Goal: Check status: Verify the current state of an ongoing process or item

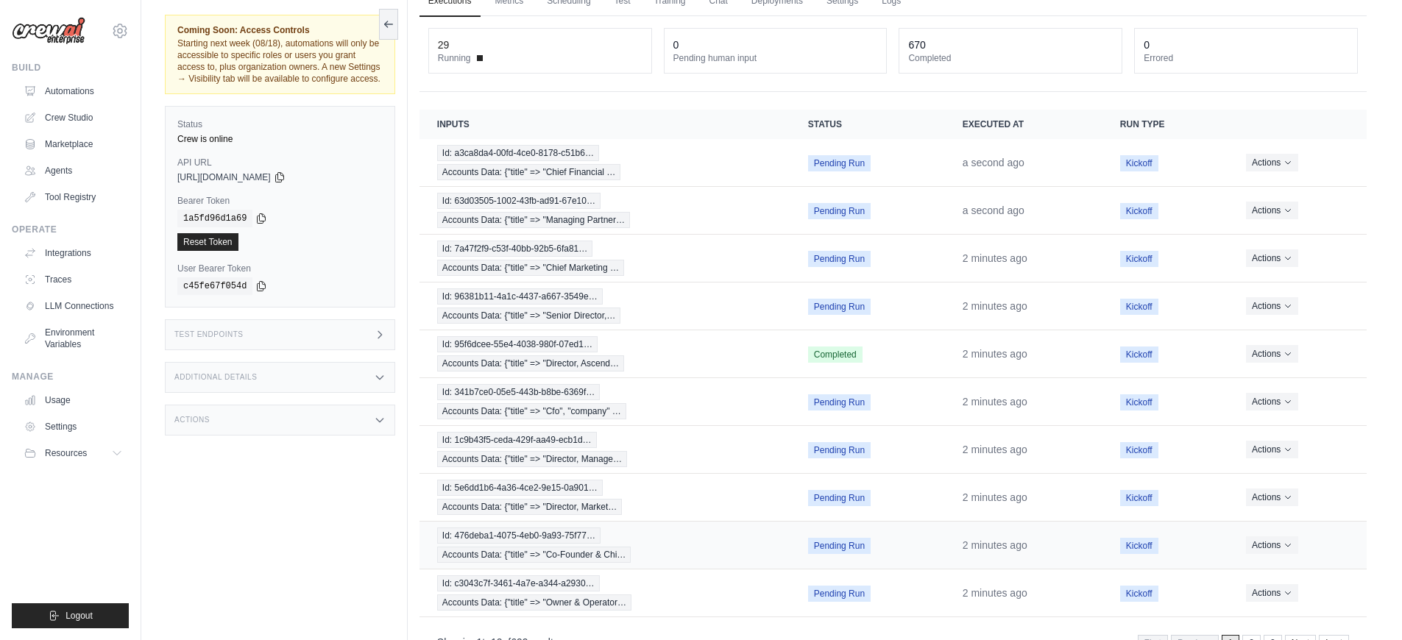
scroll to position [121, 0]
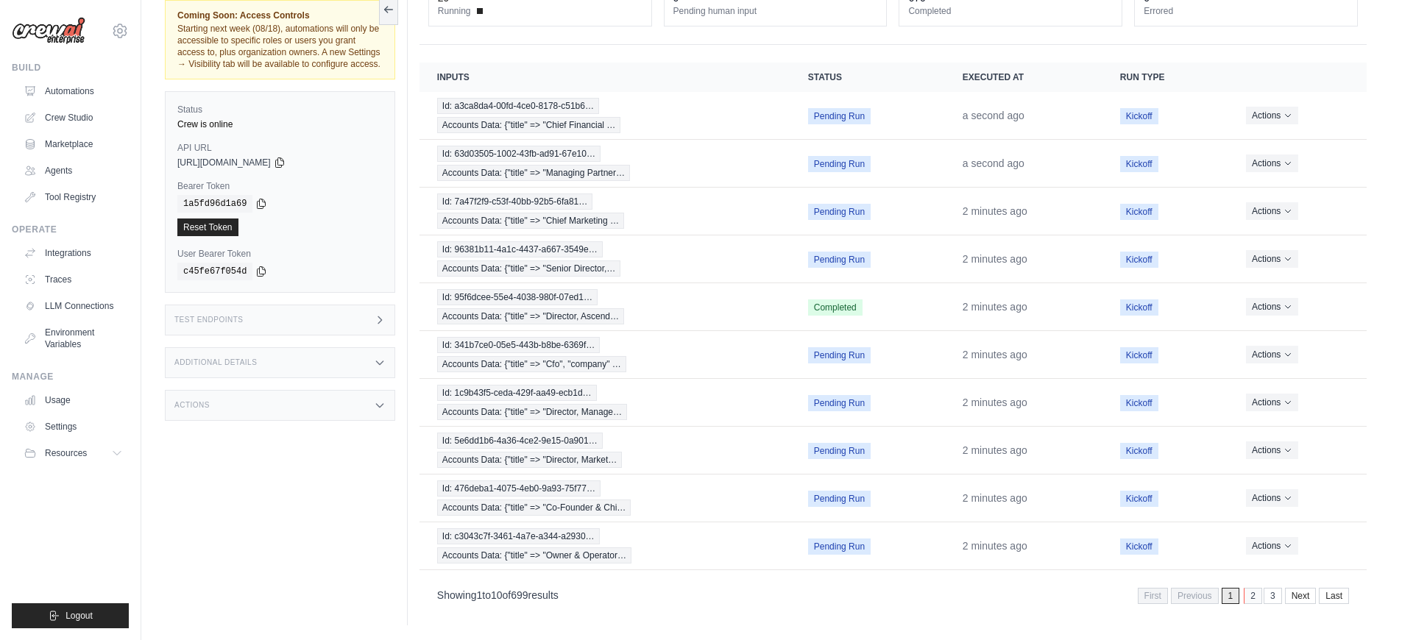
click at [1257, 597] on link "2" at bounding box center [1253, 596] width 18 height 16
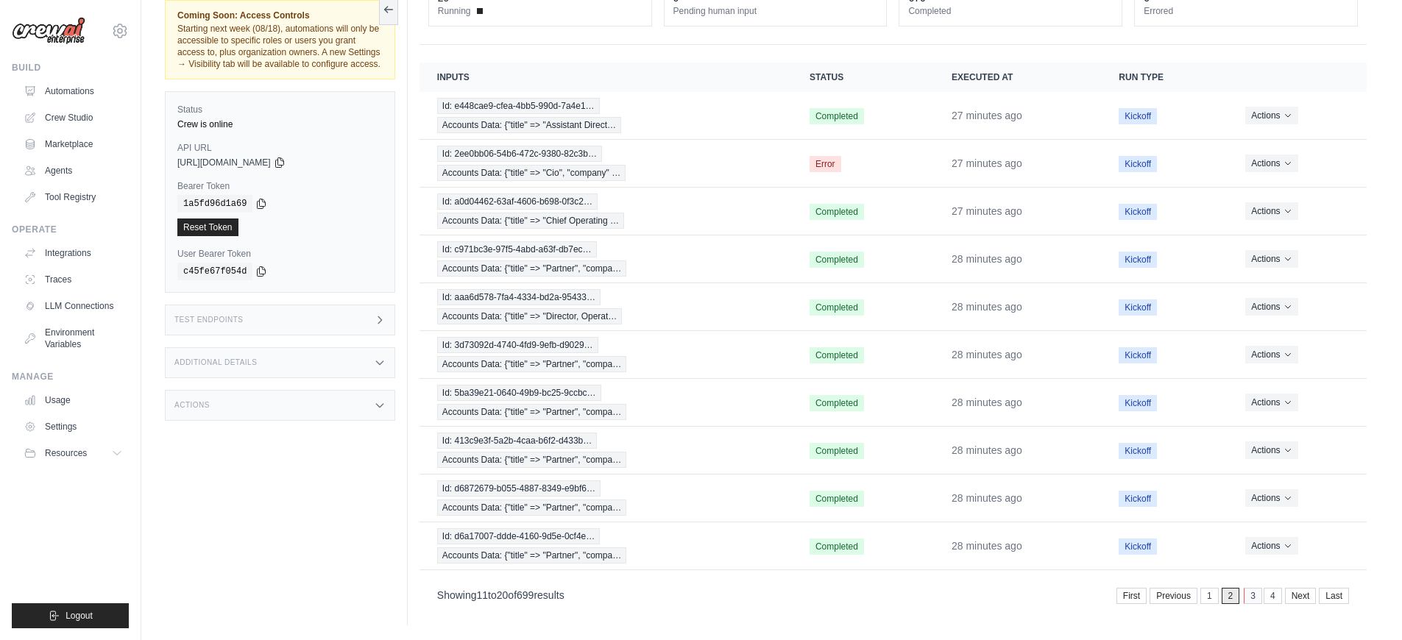
click at [1246, 595] on link "3" at bounding box center [1253, 596] width 18 height 16
click at [1191, 598] on link "1" at bounding box center [1189, 596] width 18 height 16
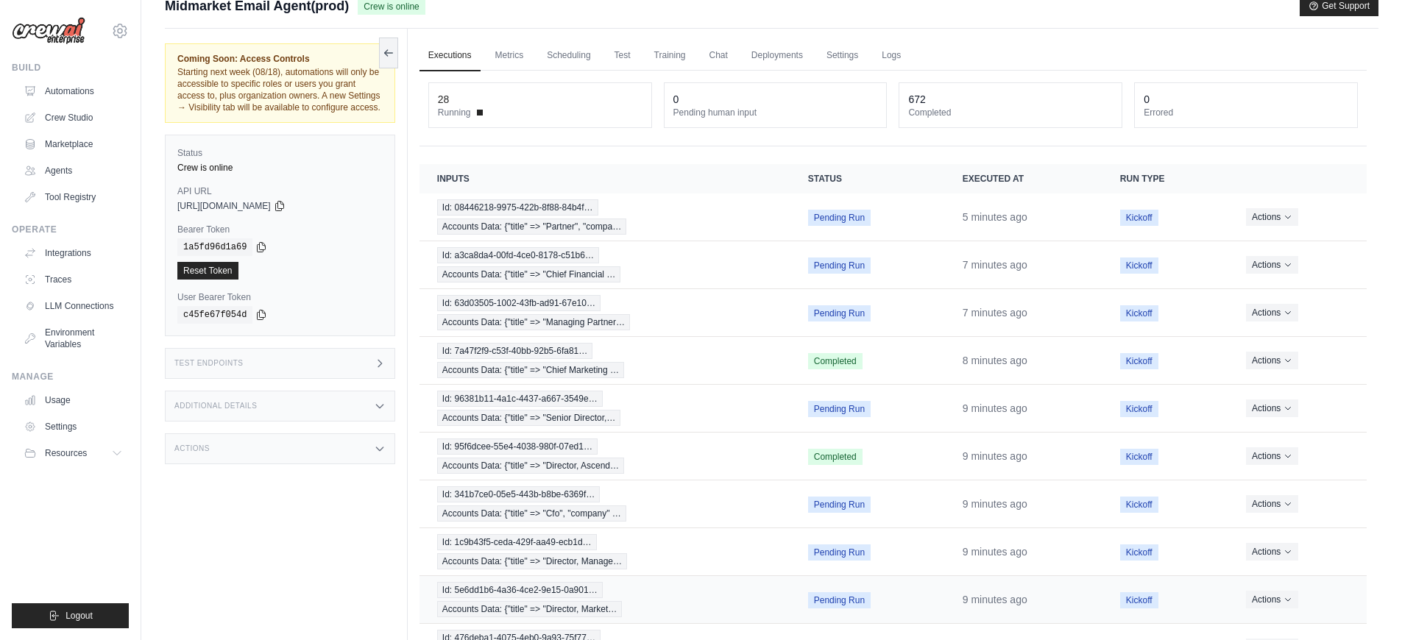
scroll to position [121, 0]
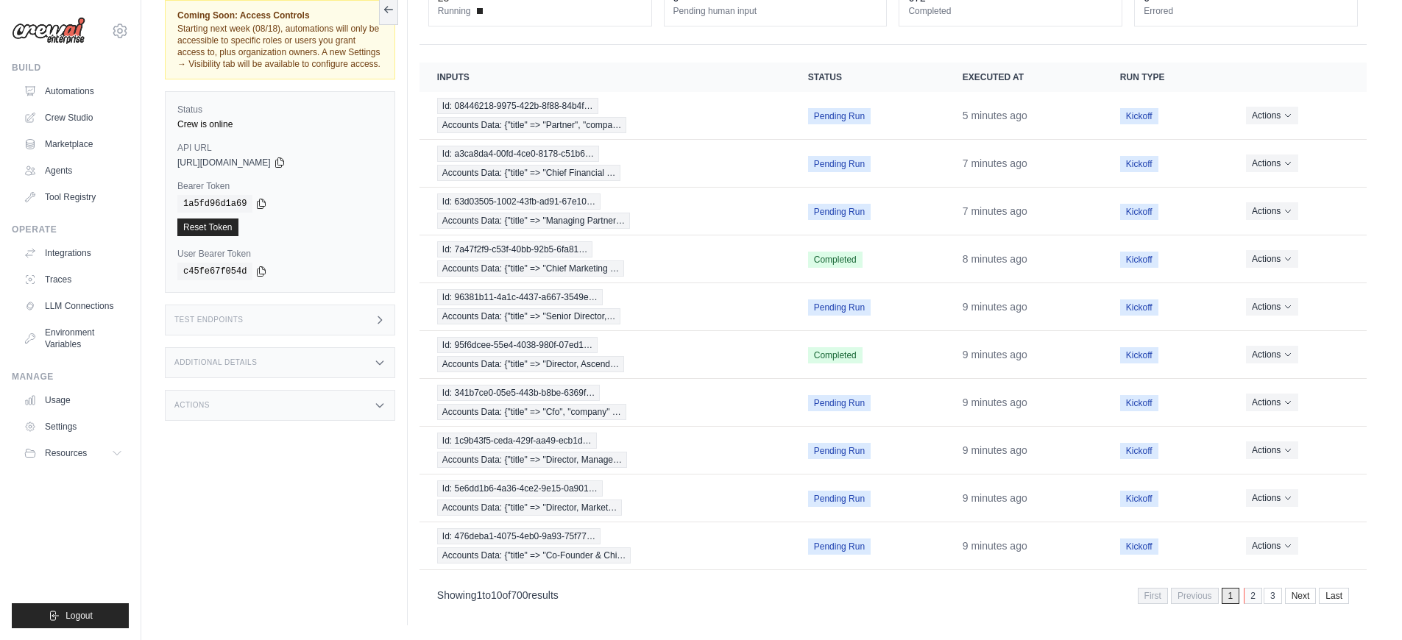
click at [1249, 600] on link "2" at bounding box center [1253, 596] width 18 height 16
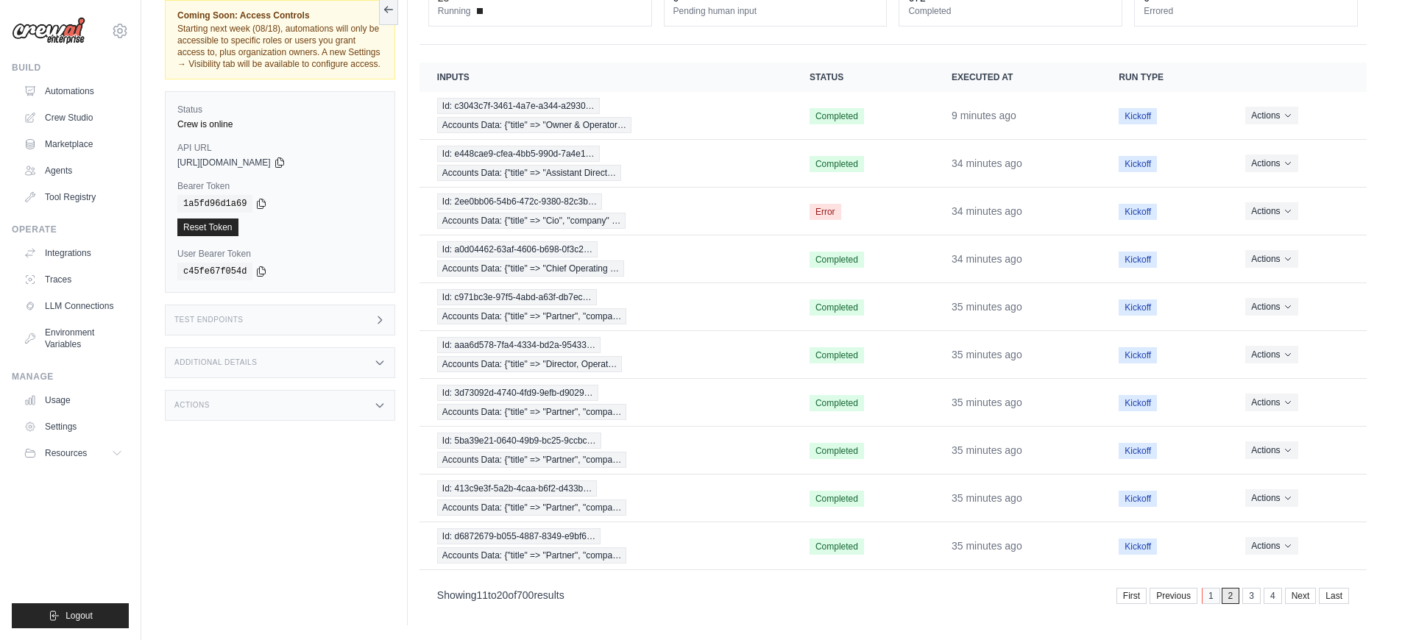
click at [1205, 598] on link "1" at bounding box center [1211, 596] width 18 height 16
click at [1247, 599] on link "2" at bounding box center [1253, 596] width 18 height 16
click at [1247, 602] on link "3" at bounding box center [1253, 596] width 18 height 16
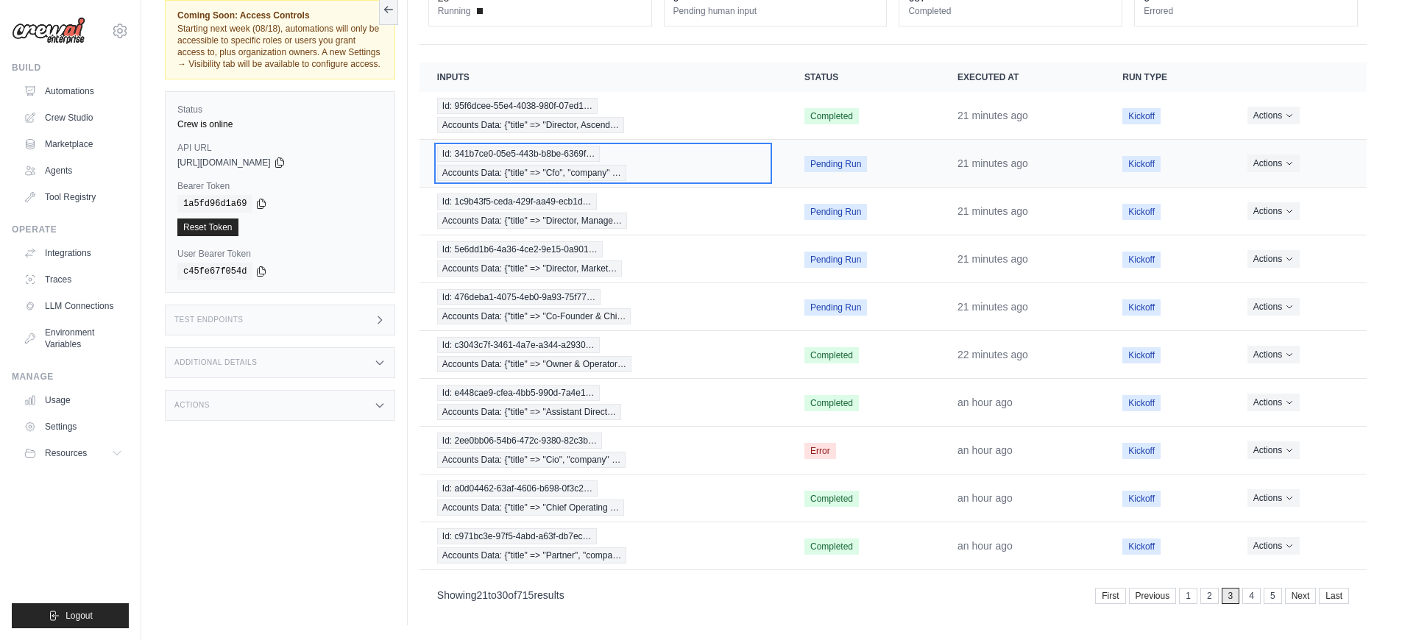
click at [637, 173] on div "Id: 341b7ce0-05e5-443b-b8be-6369f… Accounts Data: {"title" => "Cfo", "company" …" at bounding box center [603, 163] width 332 height 35
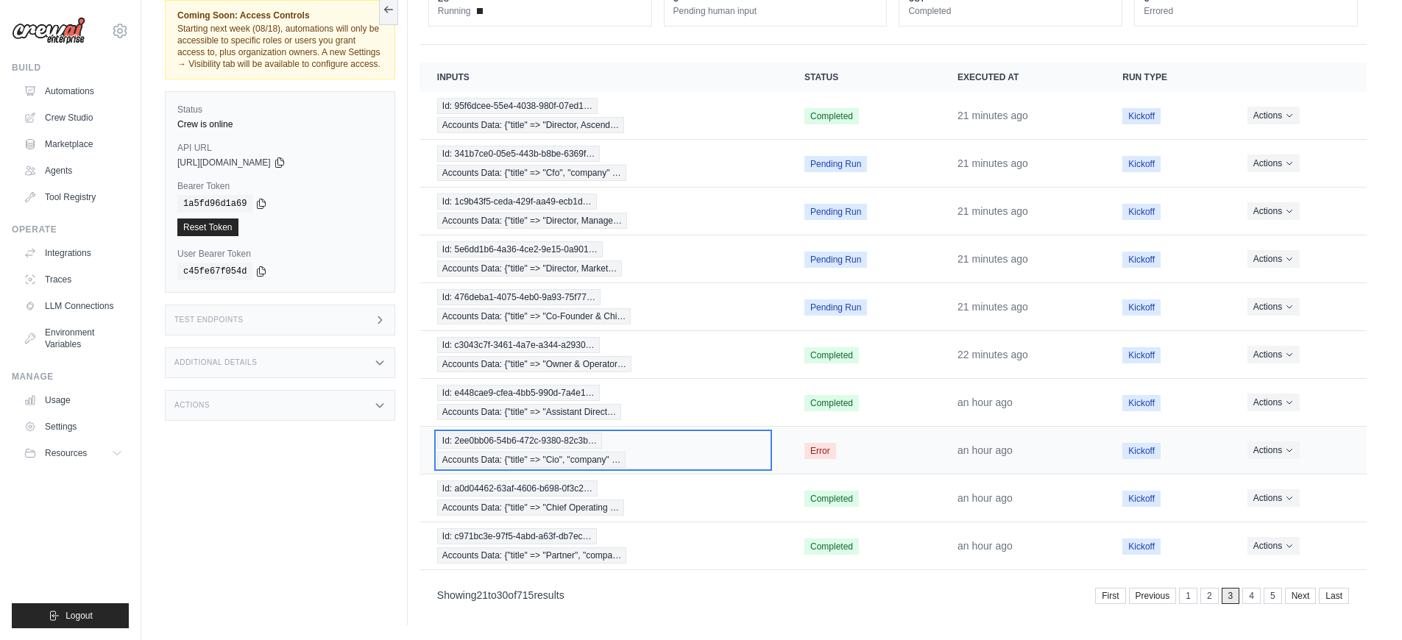
click at [736, 450] on div "Id: 2ee0bb06-54b6-472c-9380-82c3b… Accounts Data: {"title" => "Cio", "company" …" at bounding box center [603, 450] width 332 height 35
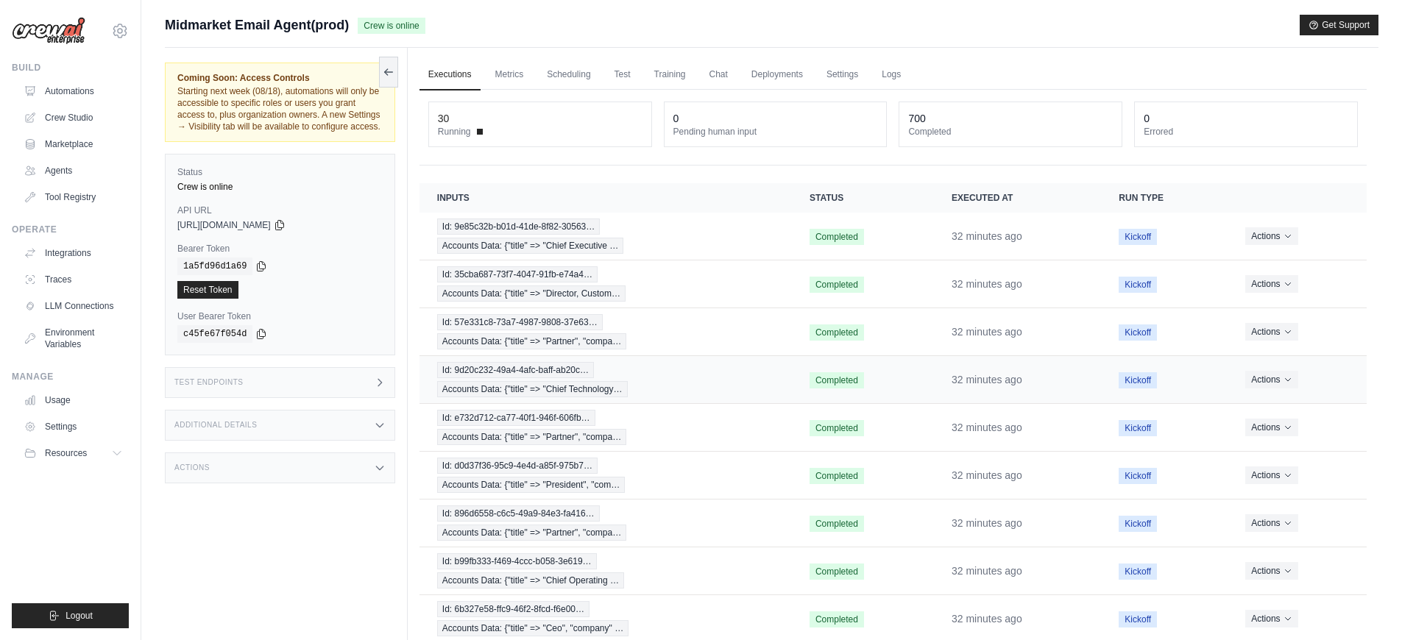
scroll to position [121, 0]
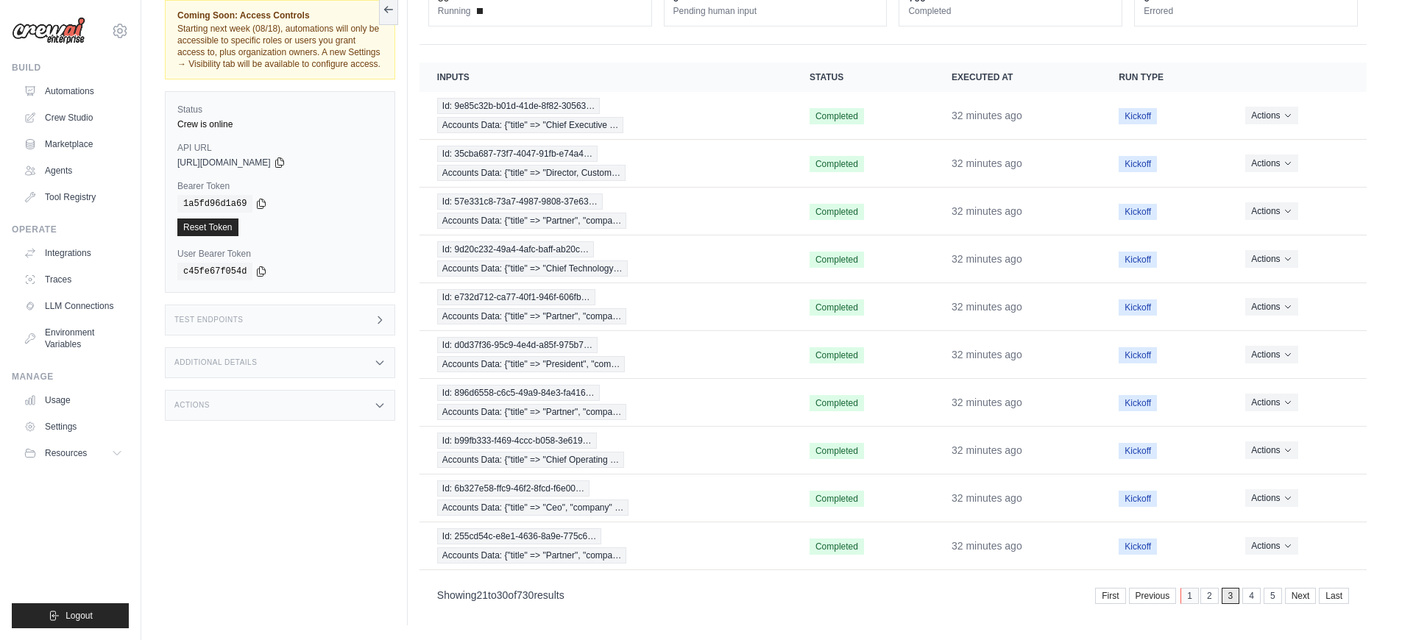
click at [1185, 596] on link "1" at bounding box center [1189, 596] width 18 height 16
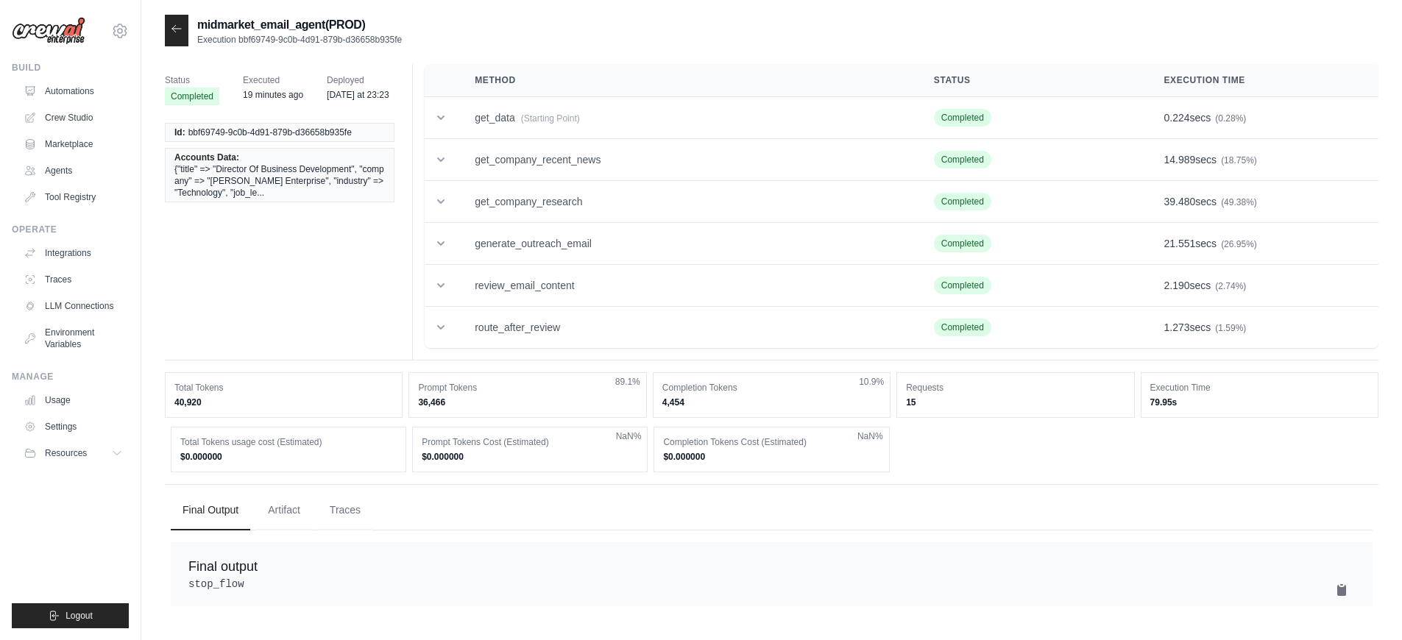
click at [173, 32] on icon at bounding box center [177, 29] width 12 height 12
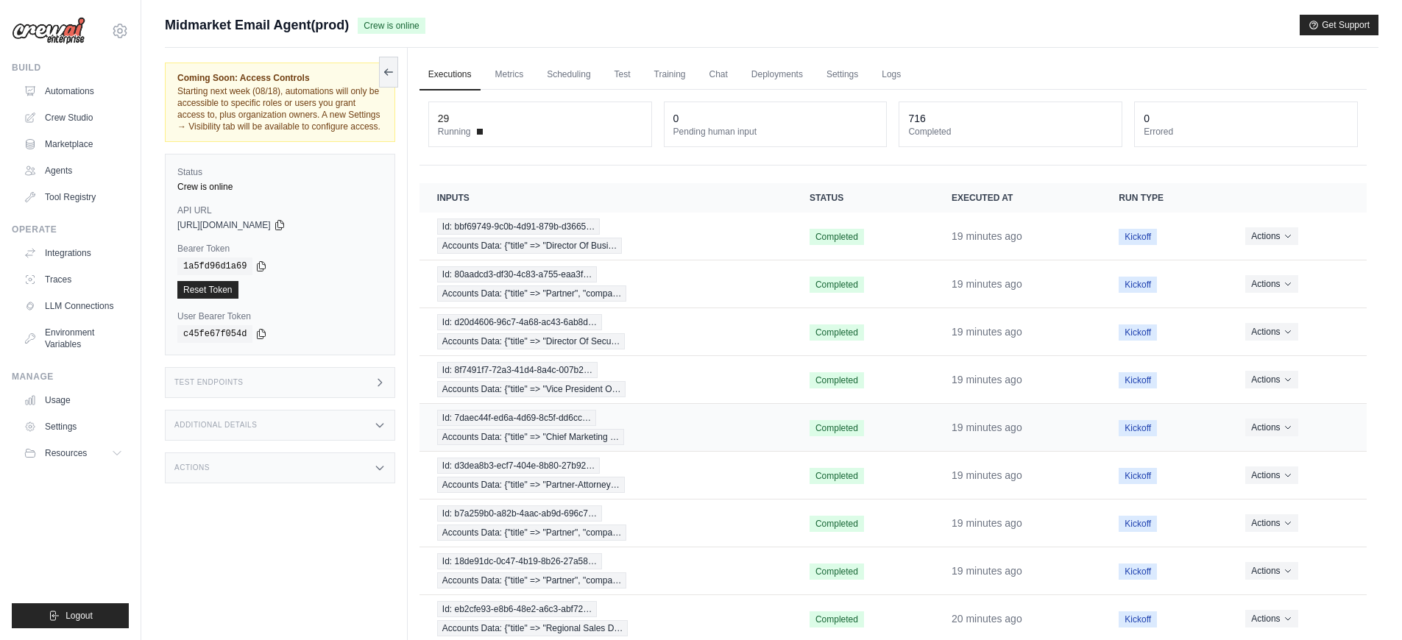
scroll to position [121, 0]
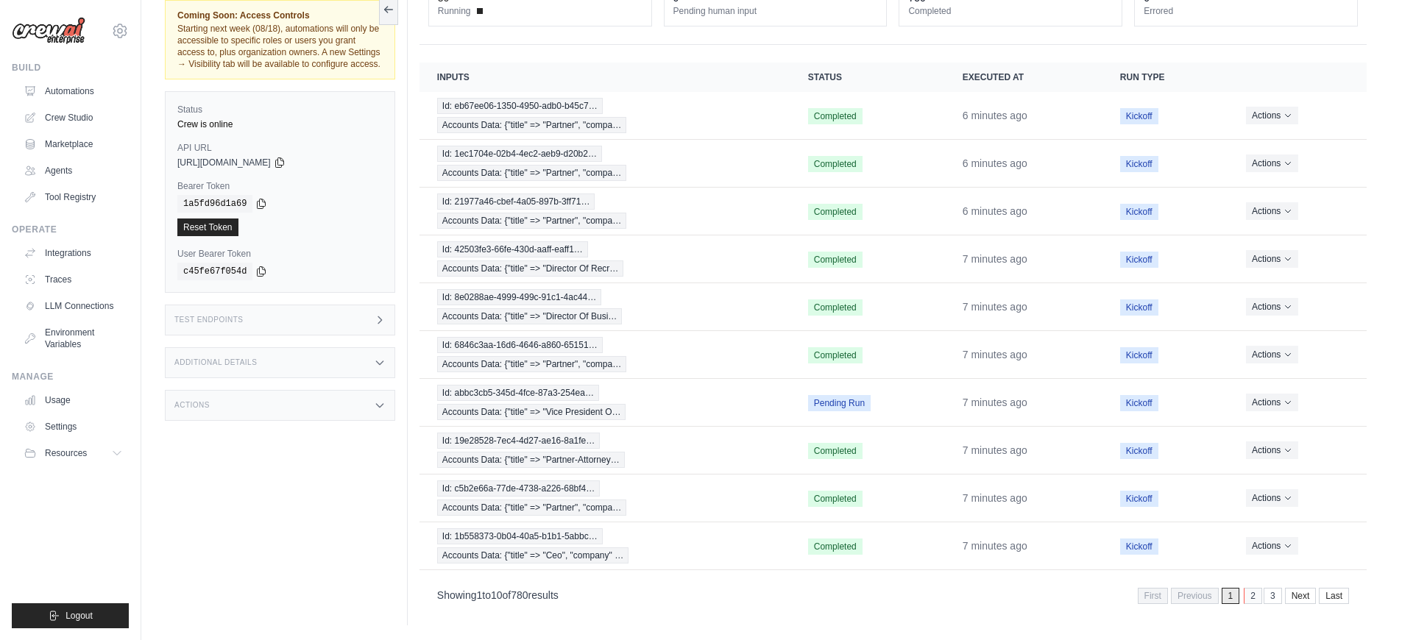
click at [1245, 600] on link "2" at bounding box center [1253, 596] width 18 height 16
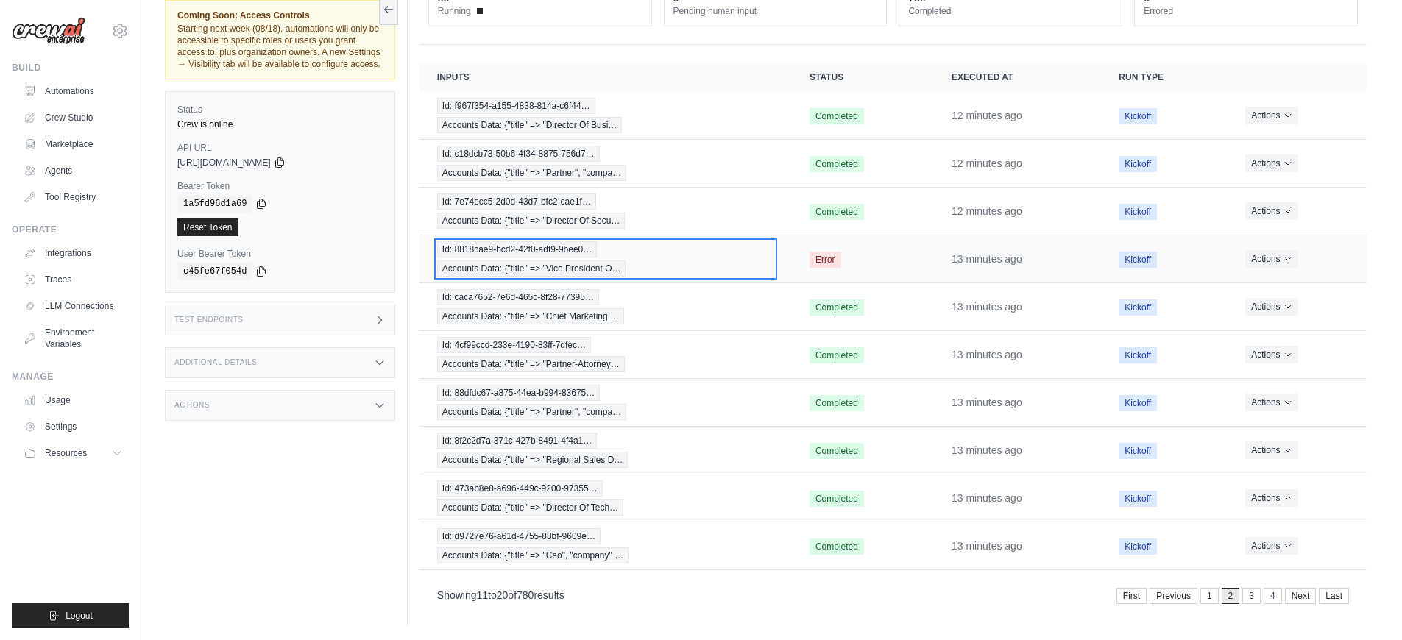
click at [717, 273] on div "Id: 8818cae9-bcd2-42f0-adf9-9bee0… Accounts Data: {"title" => "Vice President O…" at bounding box center [605, 258] width 337 height 35
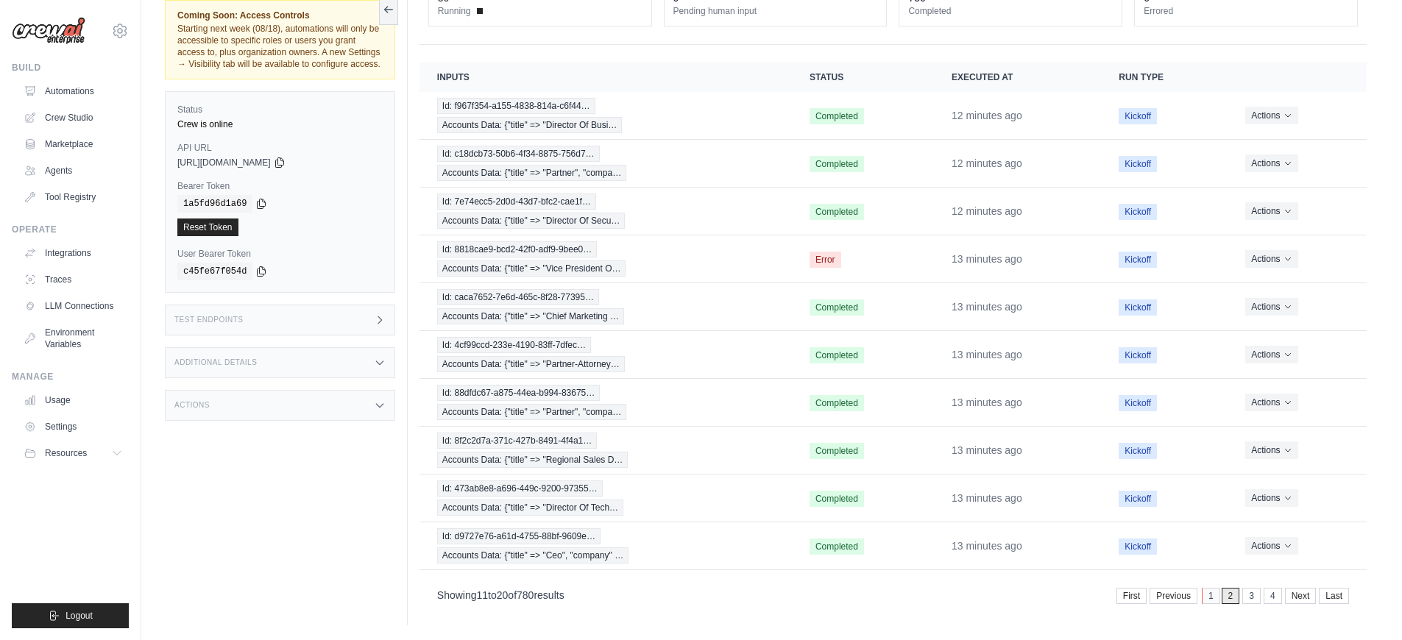
click at [1203, 593] on link "1" at bounding box center [1211, 596] width 18 height 16
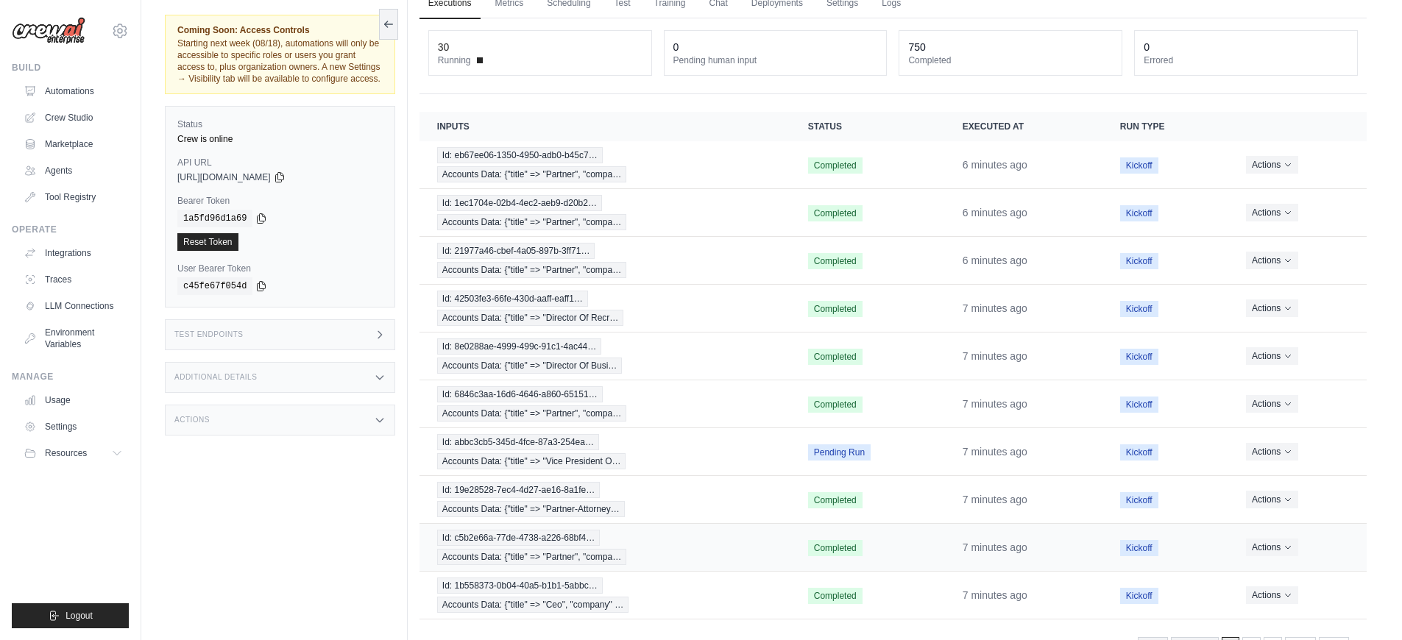
scroll to position [0, 0]
